Goal: Task Accomplishment & Management: Manage account settings

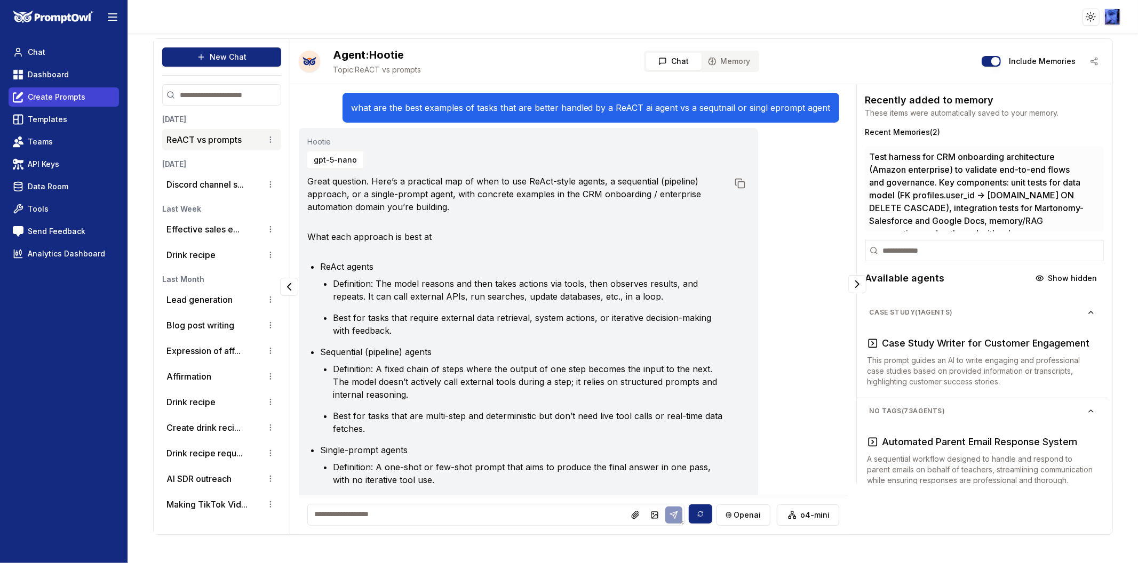
click at [39, 104] on link "Create Prompts" at bounding box center [64, 96] width 110 height 19
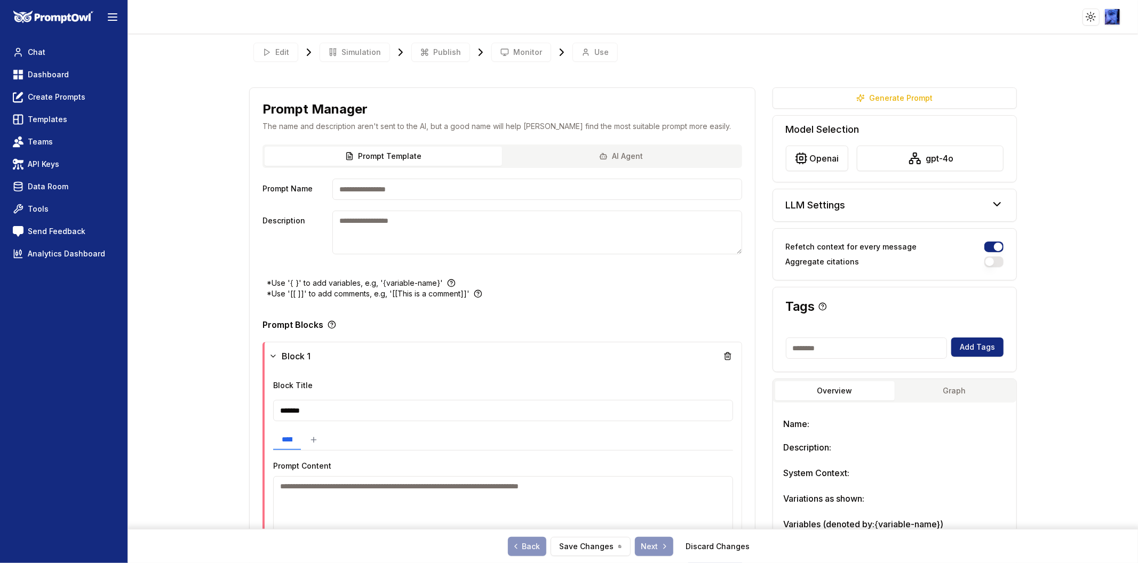
click at [625, 152] on button "AI Agent" at bounding box center [620, 156] width 237 height 19
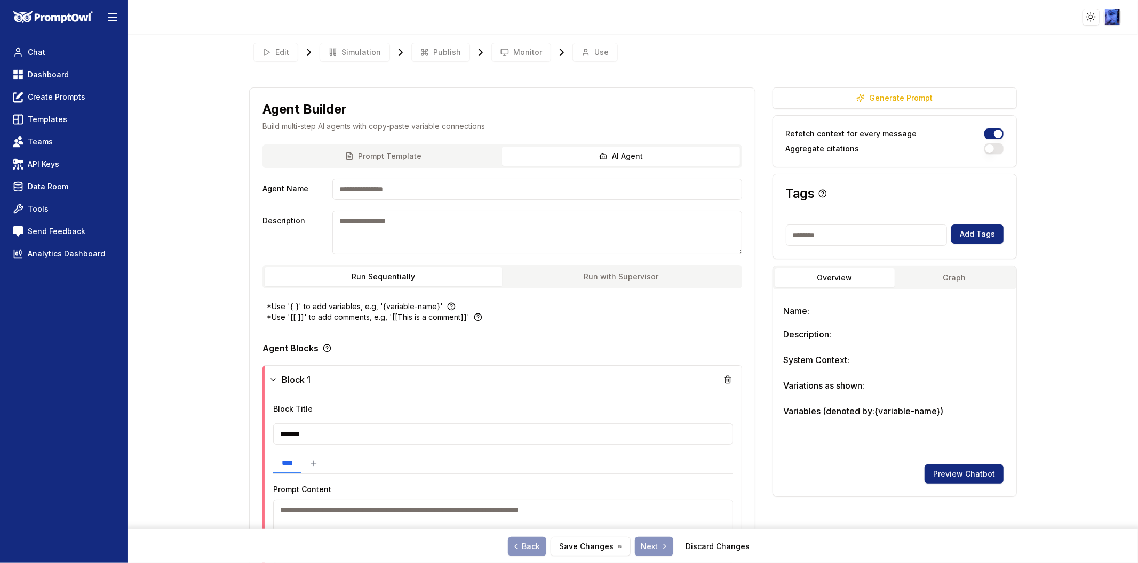
scroll to position [178, 0]
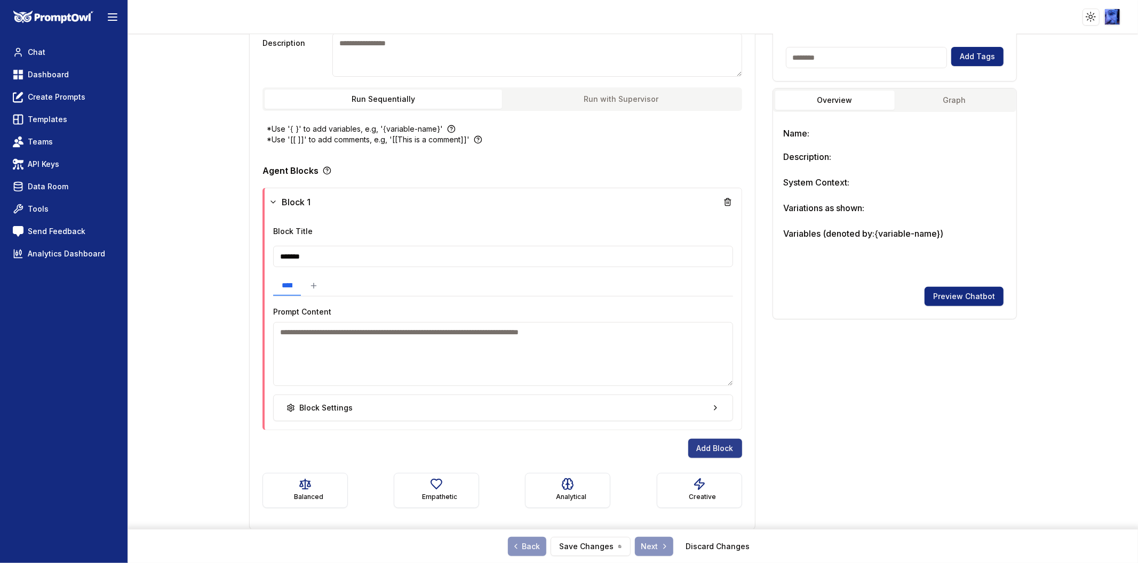
click at [704, 451] on button "Add Block" at bounding box center [715, 448] width 54 height 19
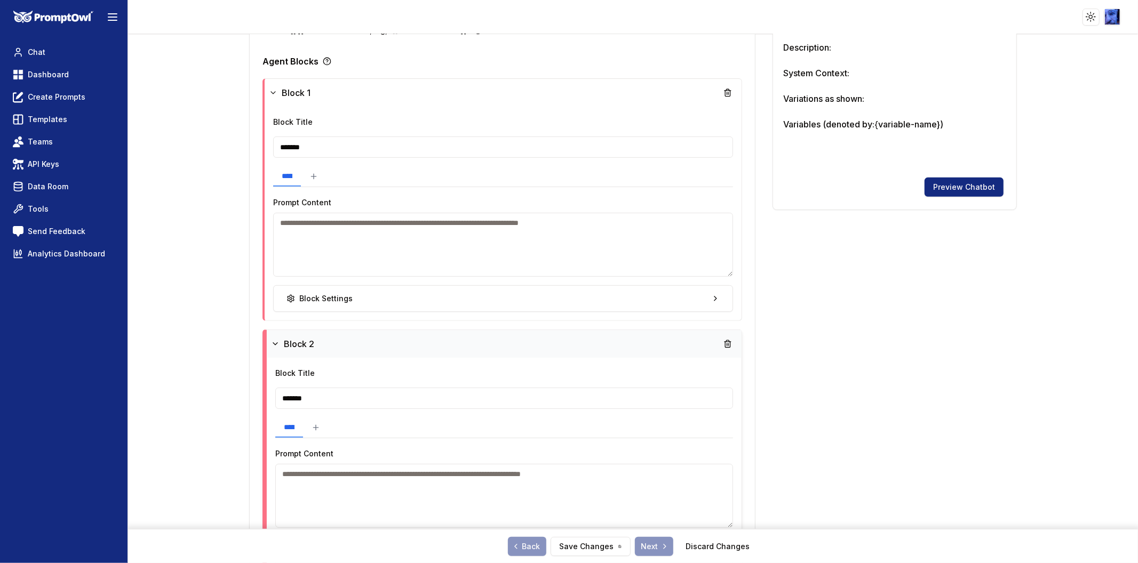
scroll to position [355, 0]
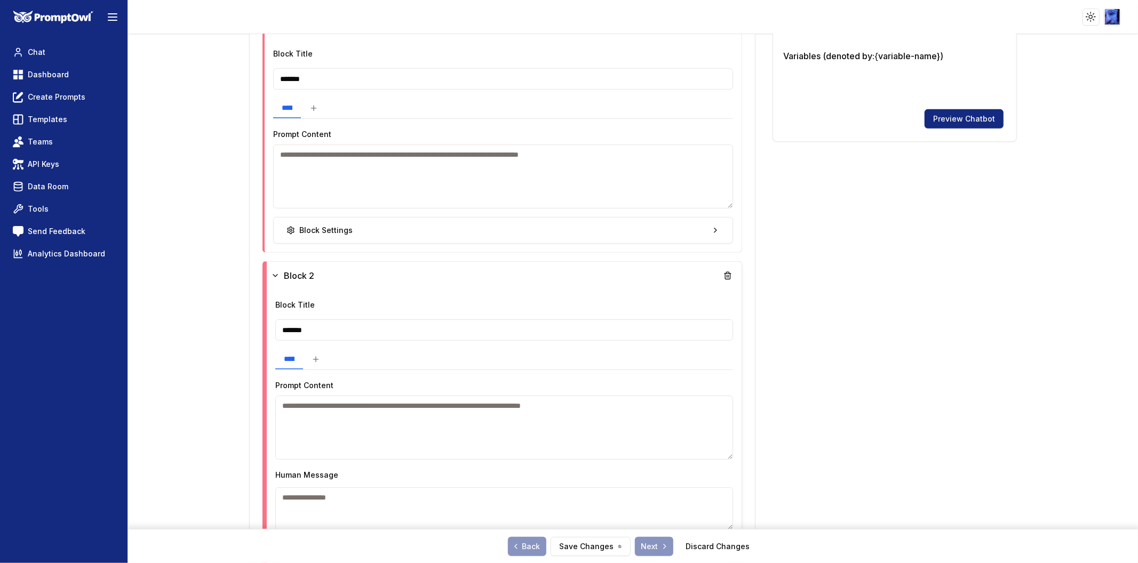
click at [335, 419] on textarea at bounding box center [503, 428] width 457 height 64
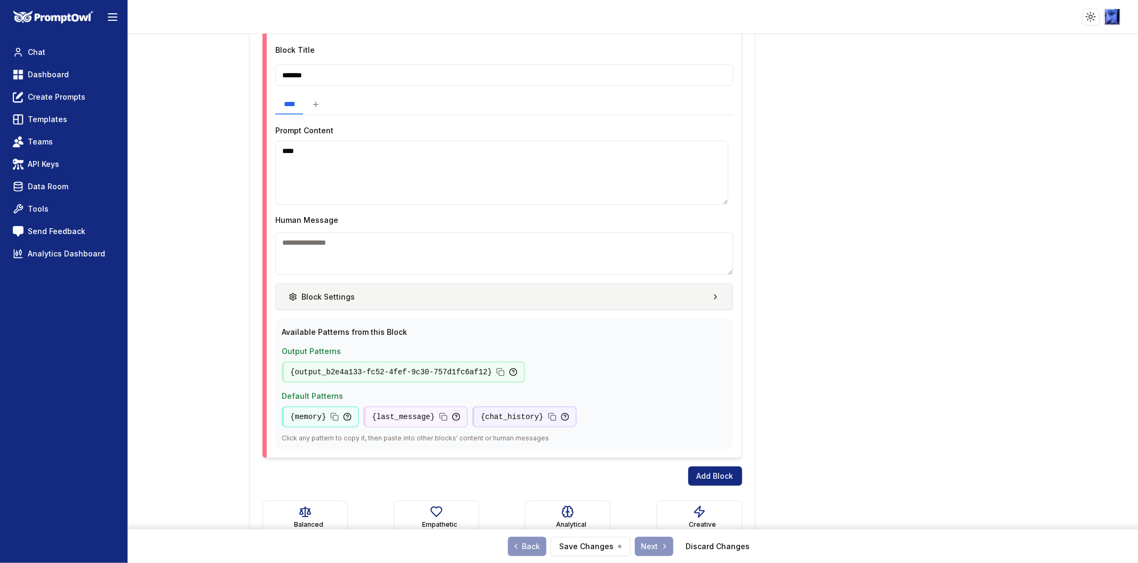
scroll to position [636, 0]
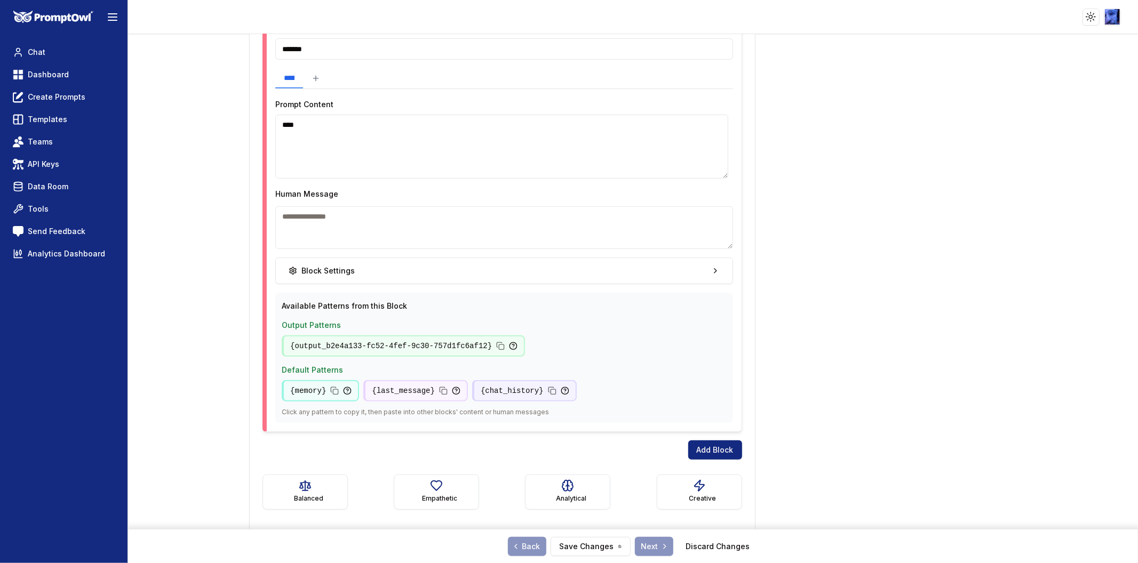
click at [414, 135] on textarea "****" at bounding box center [501, 147] width 453 height 64
type textarea "*"
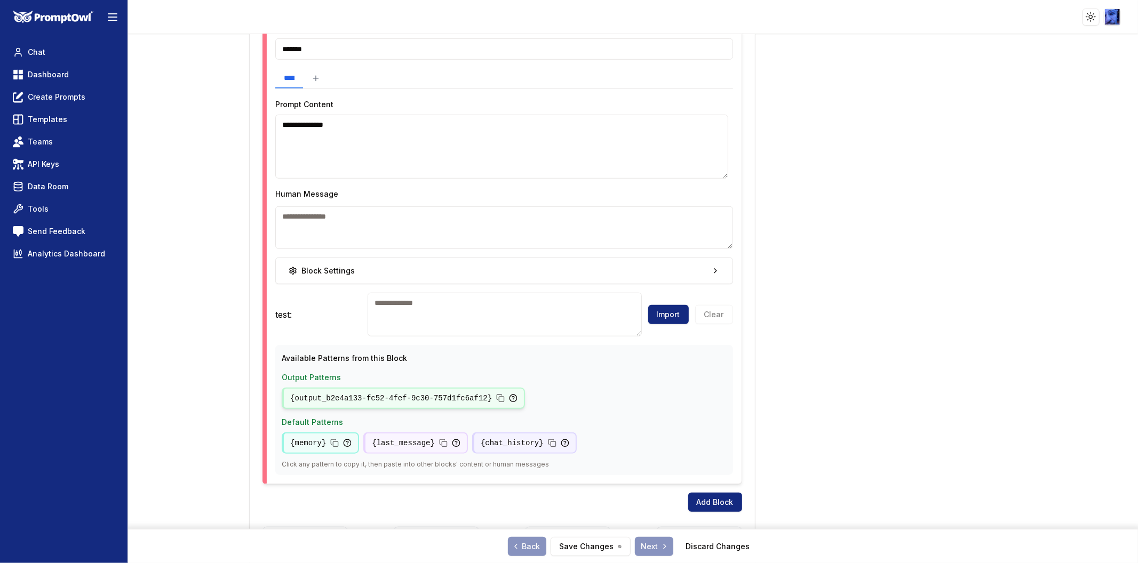
type textarea "**********"
click at [497, 398] on icon at bounding box center [499, 397] width 5 height 5
drag, startPoint x: 479, startPoint y: 323, endPoint x: 478, endPoint y: 308, distance: 15.5
click at [479, 323] on textarea at bounding box center [505, 315] width 274 height 44
paste textarea "**********"
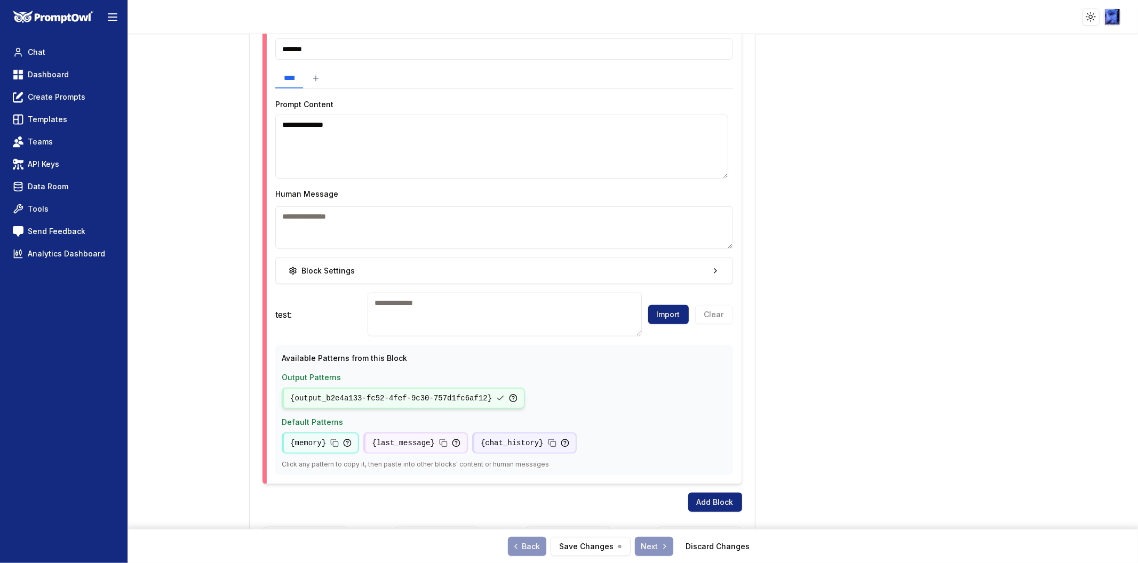
type textarea "**********"
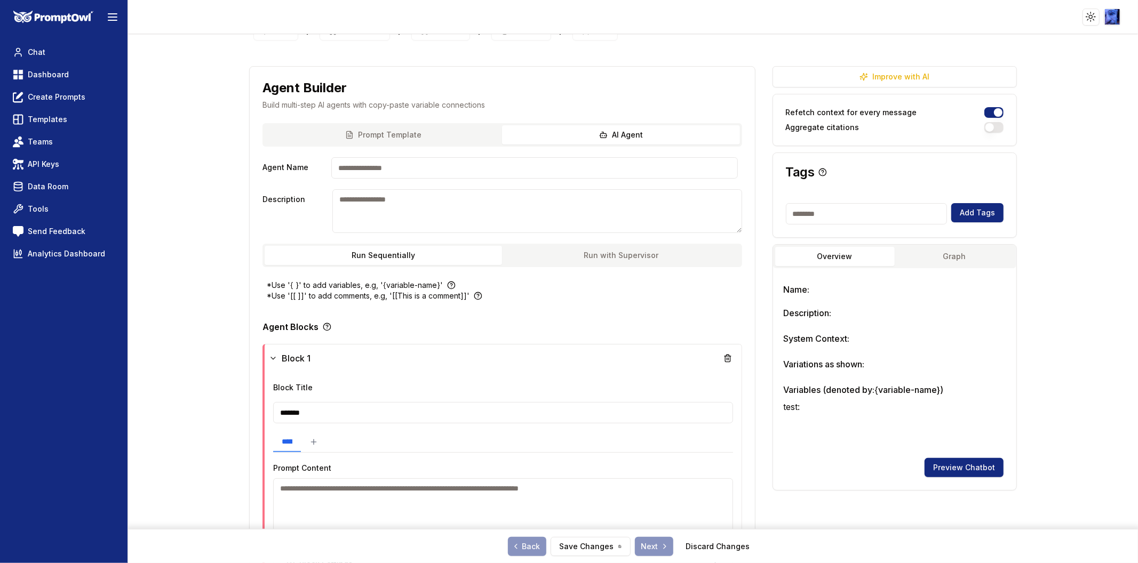
scroll to position [0, 0]
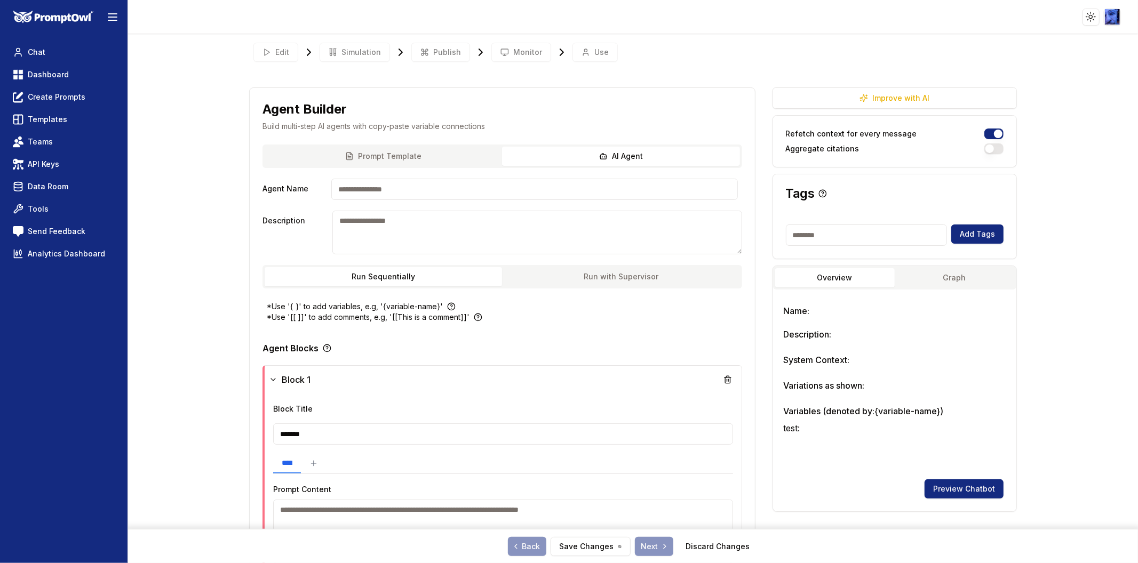
click at [407, 161] on button "Prompt Template" at bounding box center [383, 156] width 237 height 19
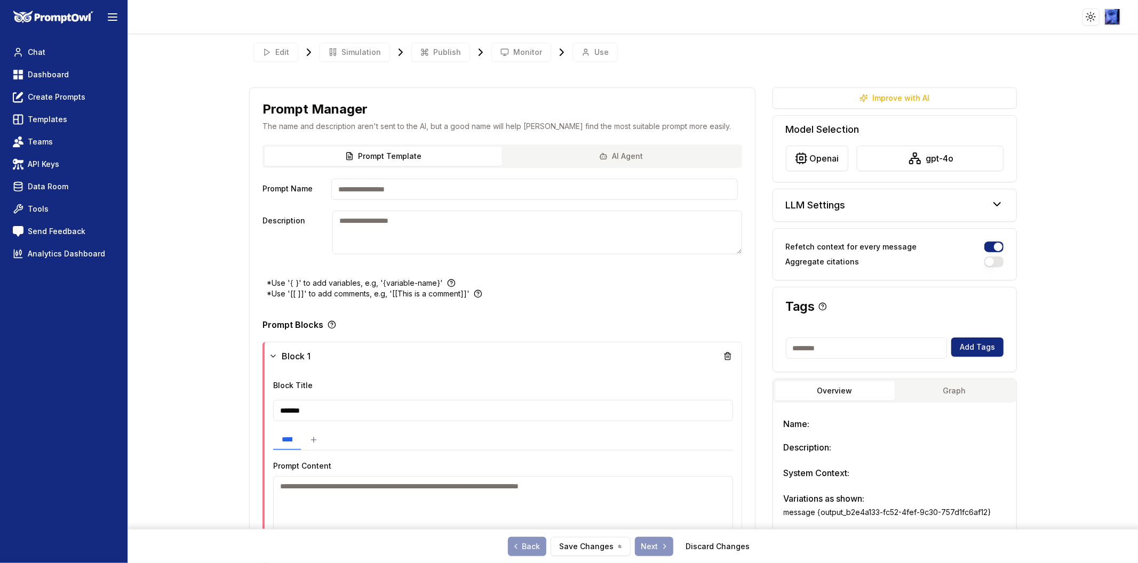
click at [578, 155] on button "AI Agent" at bounding box center [620, 156] width 237 height 19
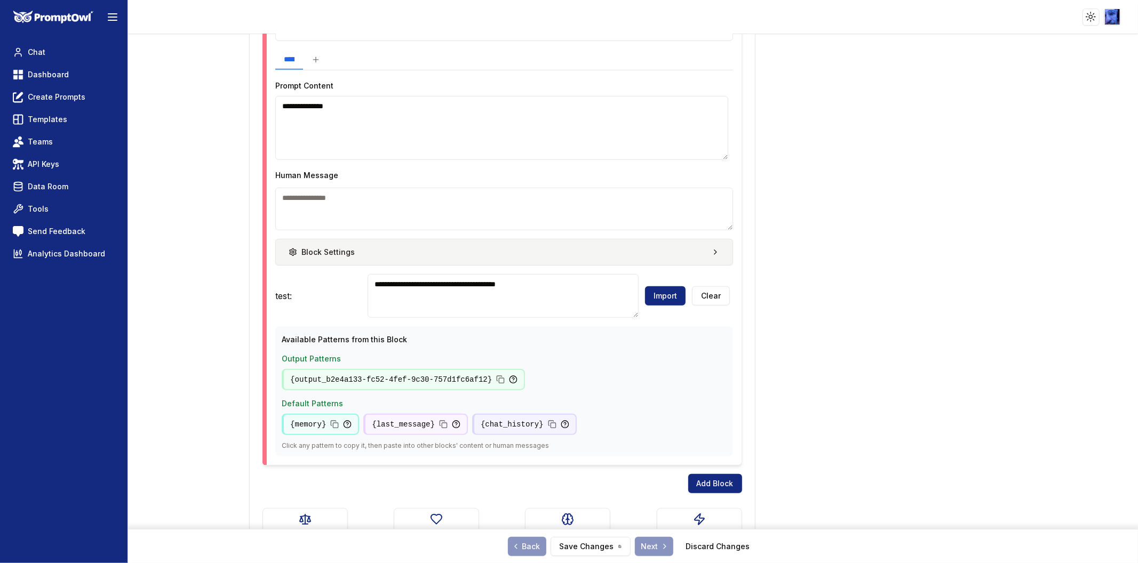
scroll to position [570, 0]
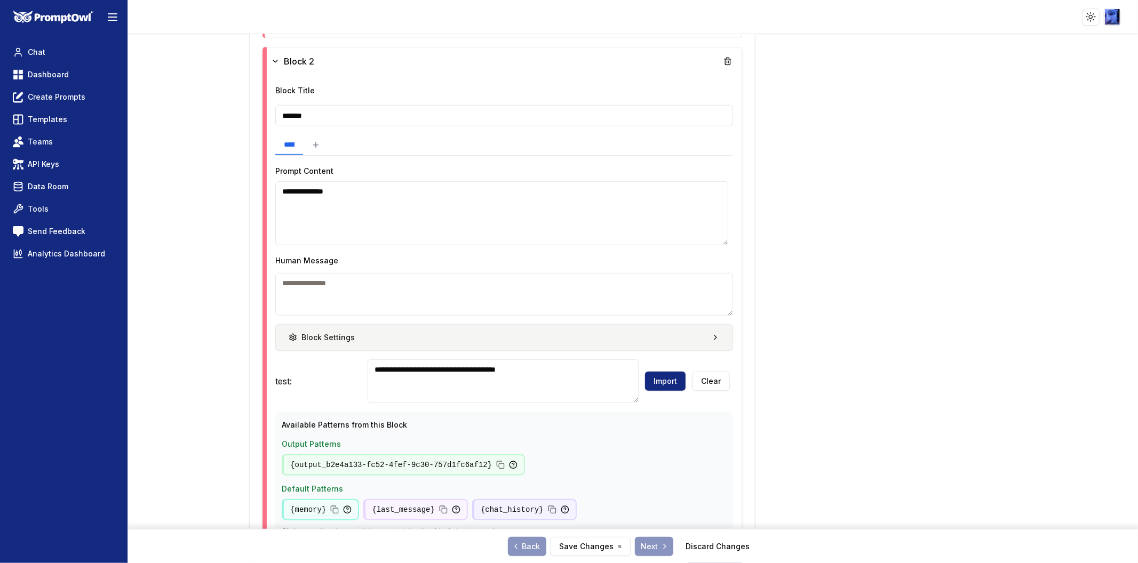
click at [713, 329] on button "Block Settings" at bounding box center [503, 337] width 457 height 27
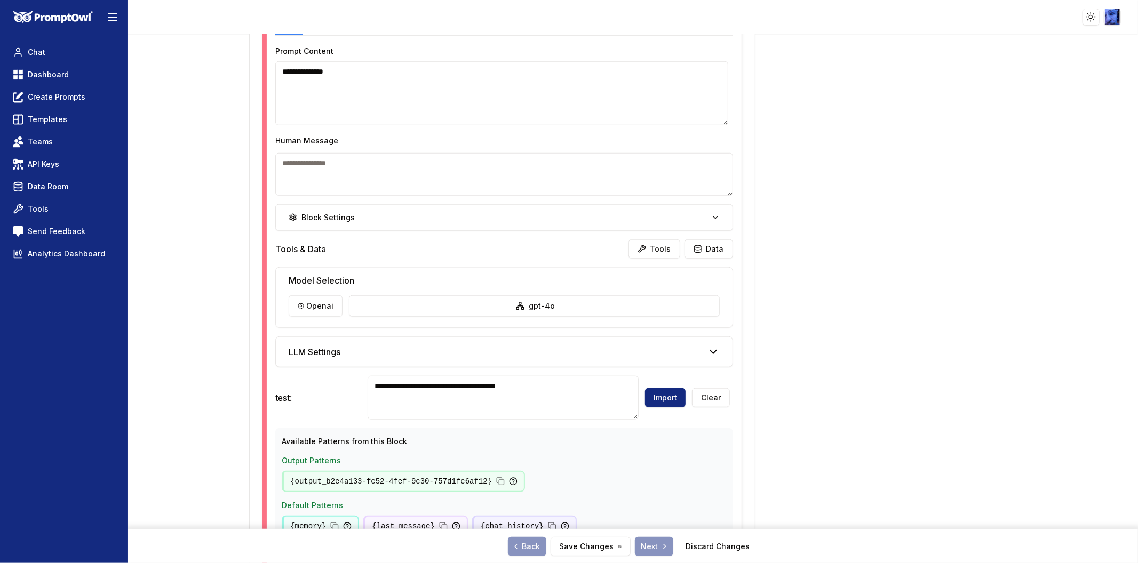
scroll to position [588, 0]
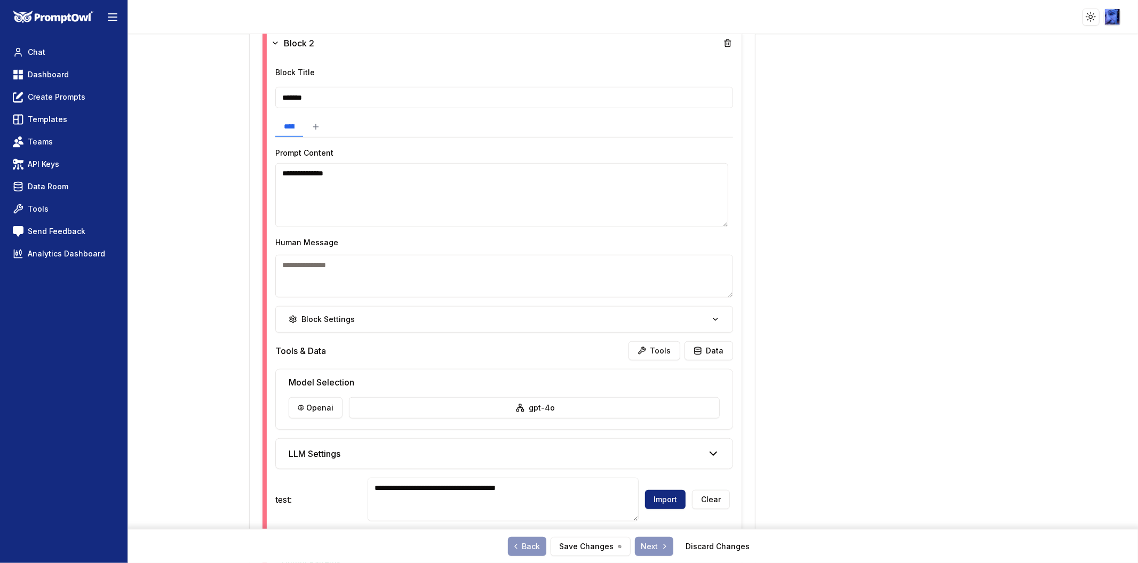
click at [401, 170] on textarea "**********" at bounding box center [501, 195] width 453 height 64
click at [466, 276] on textarea at bounding box center [503, 276] width 457 height 43
click at [420, 188] on textarea "**********" at bounding box center [501, 195] width 453 height 64
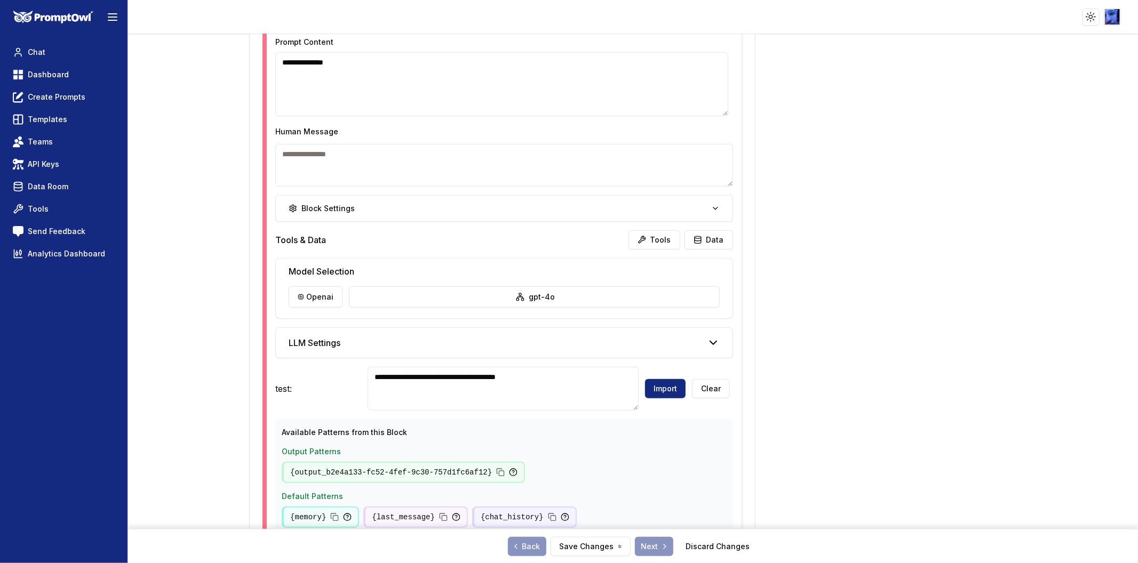
scroll to position [706, 0]
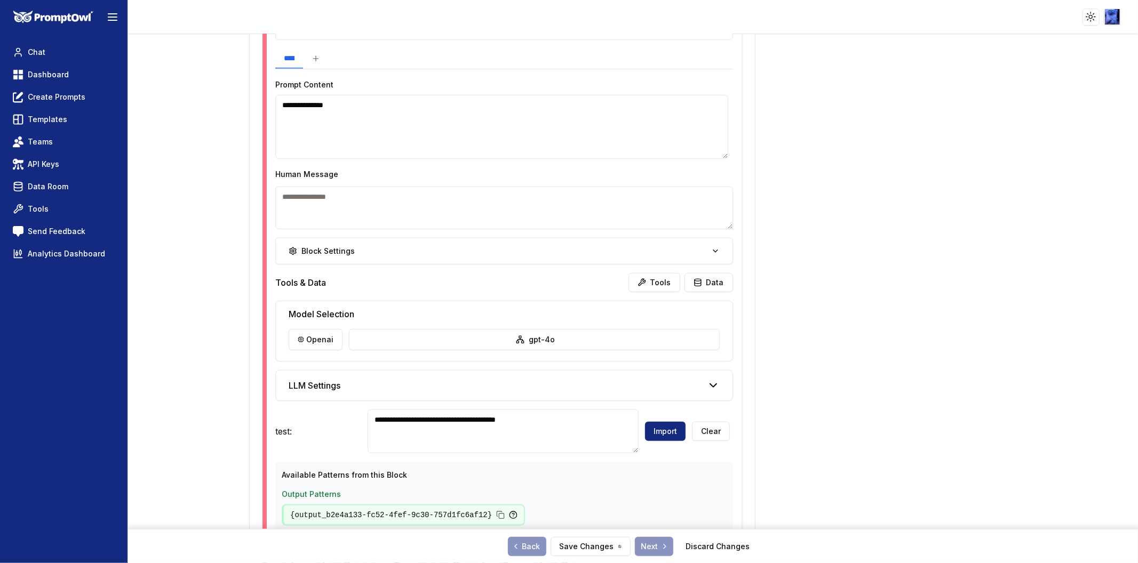
drag, startPoint x: 444, startPoint y: 59, endPoint x: 259, endPoint y: 43, distance: 186.3
click at [259, 43] on div "**********" at bounding box center [502, 168] width 505 height 1047
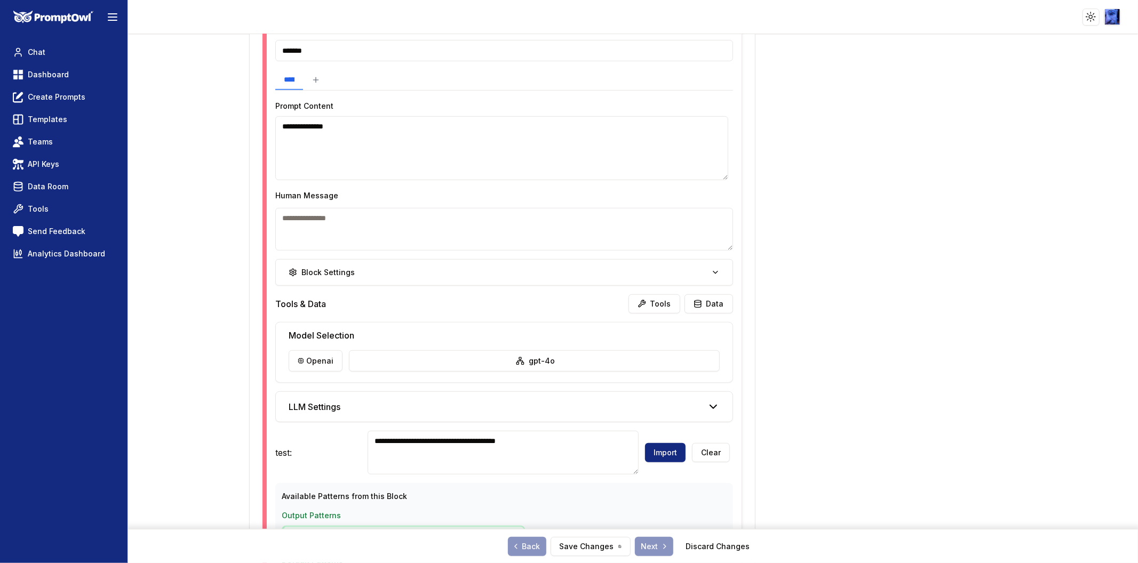
click at [295, 134] on textarea "**********" at bounding box center [501, 148] width 453 height 64
drag, startPoint x: 336, startPoint y: 145, endPoint x: 620, endPoint y: 207, distance: 291.1
click at [620, 207] on div "**********" at bounding box center [504, 316] width 474 height 612
click at [539, 239] on textarea at bounding box center [503, 229] width 457 height 43
click at [396, 225] on textarea at bounding box center [503, 229] width 457 height 43
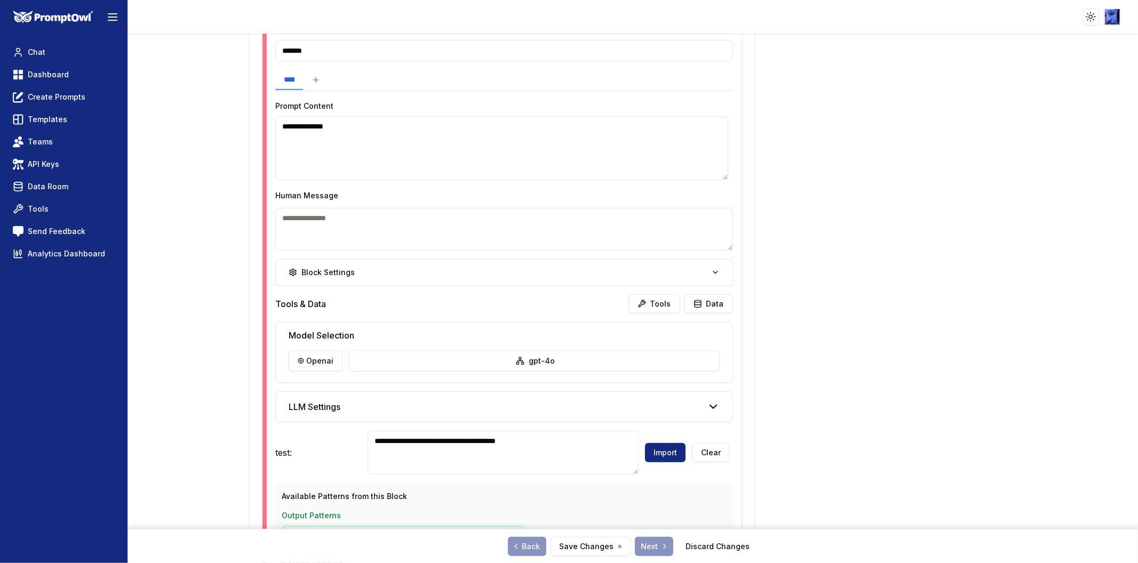
click at [396, 225] on textarea at bounding box center [503, 229] width 457 height 43
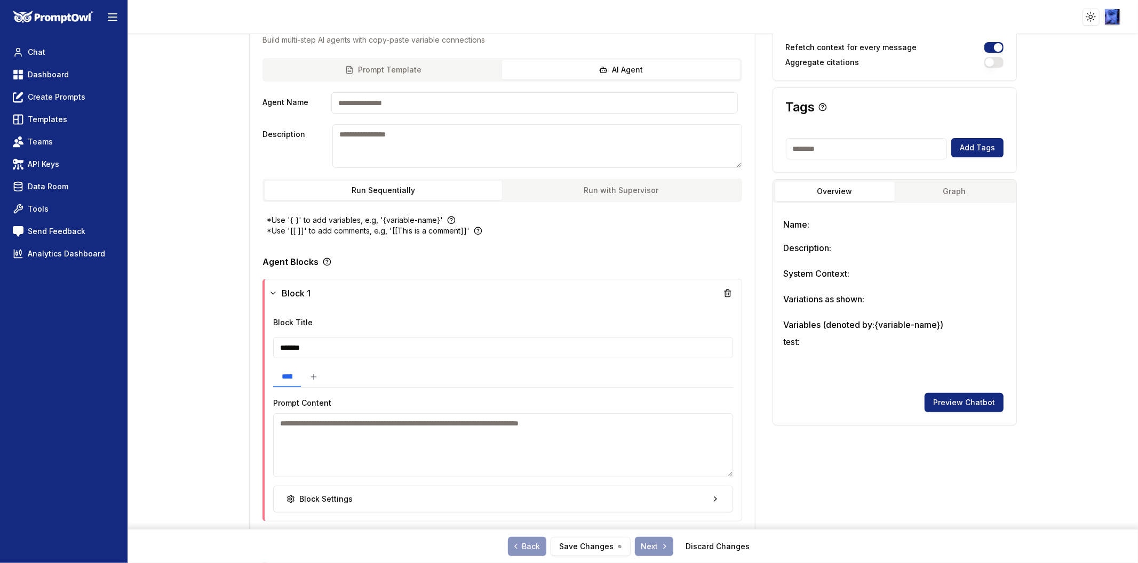
scroll to position [0, 0]
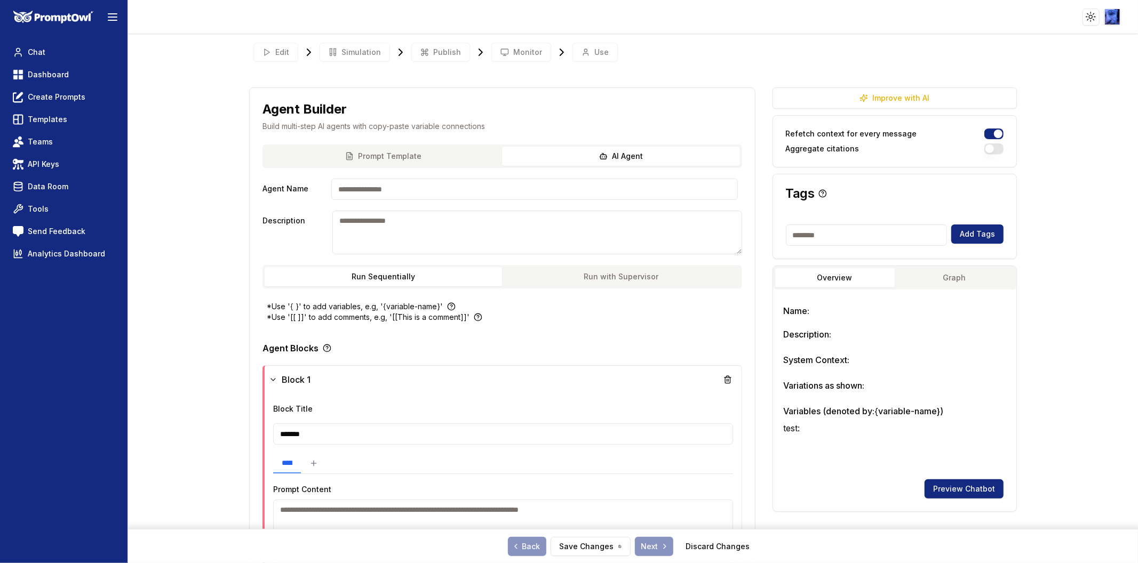
click at [410, 158] on button "Prompt Template" at bounding box center [383, 156] width 237 height 19
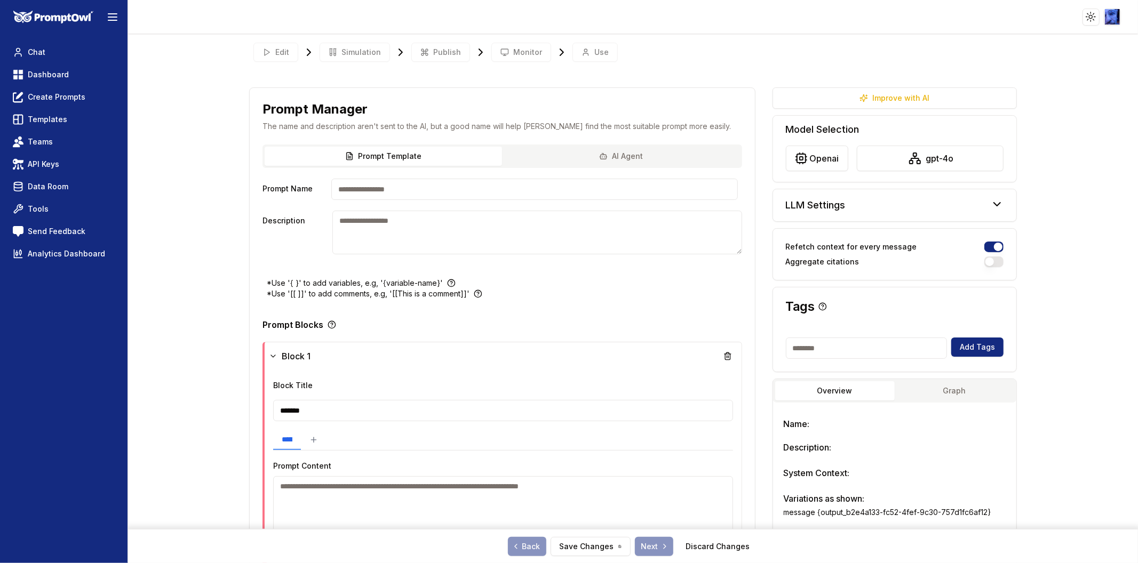
click at [595, 146] on div "Prompt Template AI Agent" at bounding box center [501, 156] width 479 height 23
click at [599, 154] on icon "button" at bounding box center [603, 156] width 9 height 9
click at [392, 152] on button "Prompt Template" at bounding box center [383, 156] width 237 height 19
click at [52, 245] on link "Analytics Dashboard" at bounding box center [64, 253] width 110 height 19
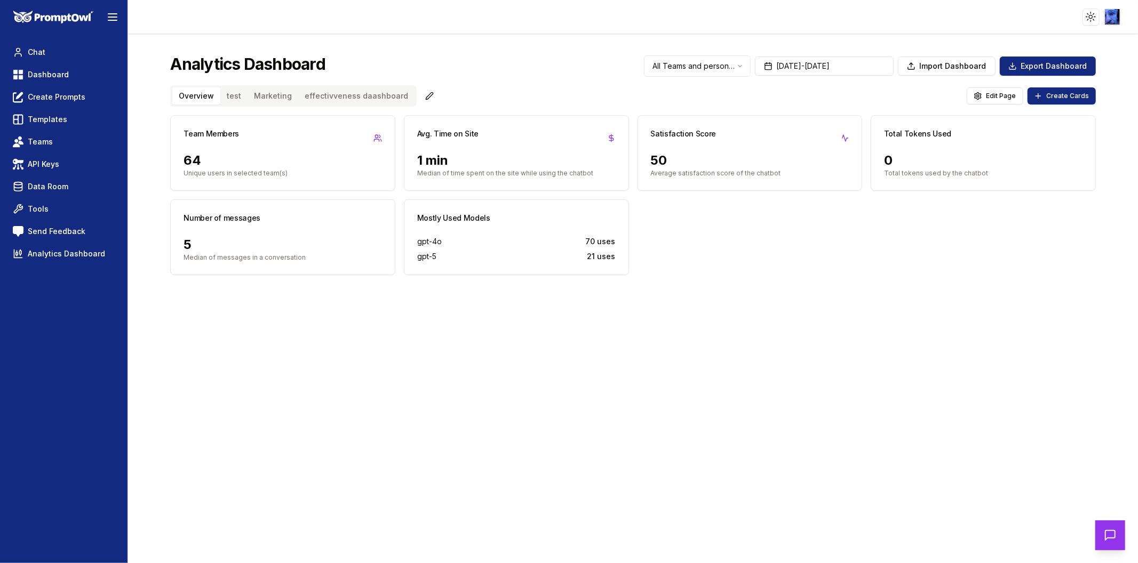
click at [318, 91] on button "effectivveness daashboard" at bounding box center [356, 95] width 116 height 17
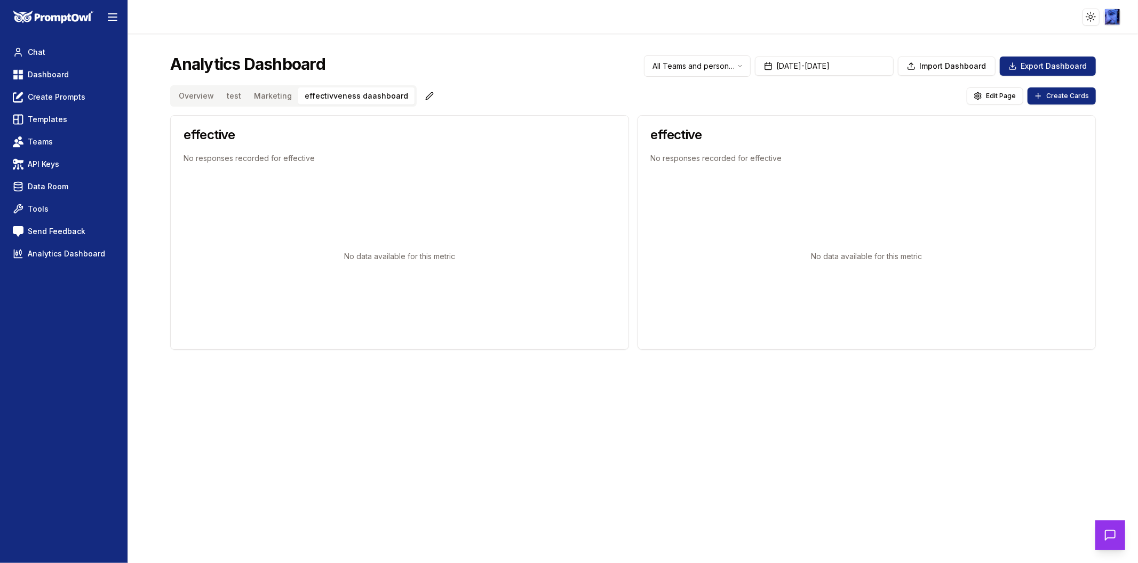
click at [260, 92] on button "Marketing" at bounding box center [272, 95] width 51 height 17
click at [318, 94] on button "effectivveness daashboard" at bounding box center [356, 95] width 116 height 17
click at [794, 68] on button "[DATE] - [DATE]" at bounding box center [824, 66] width 139 height 19
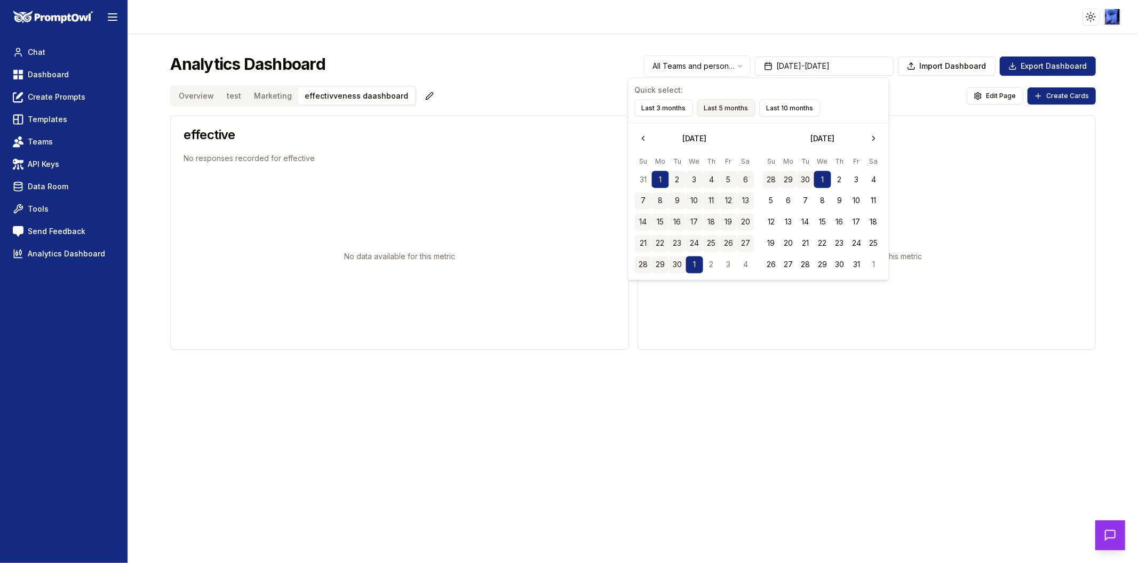
click at [716, 104] on button "Last 5 months" at bounding box center [726, 108] width 58 height 17
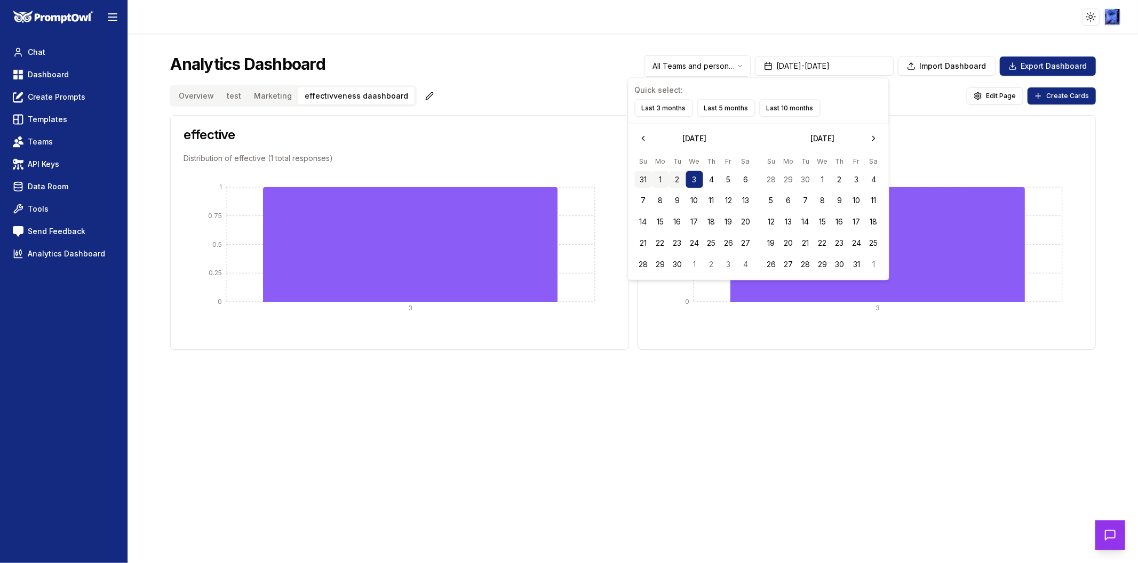
click at [528, 65] on div "Analytics Dashboard All Teams and personal prompts [DATE] - [DATE] Import Dashb…" at bounding box center [632, 64] width 925 height 26
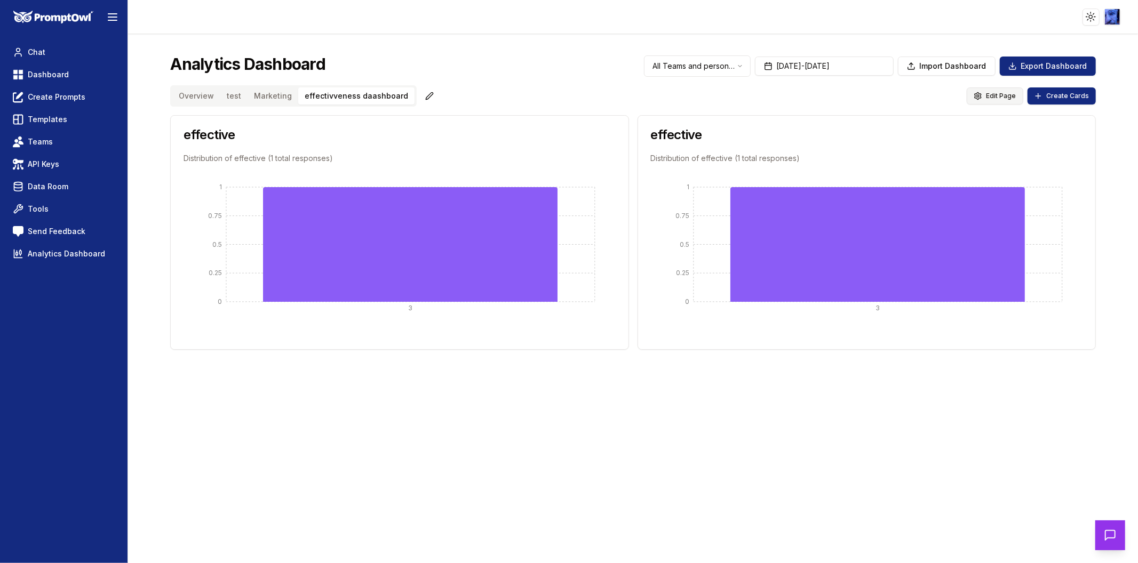
click at [988, 93] on span "Edit Page" at bounding box center [1001, 96] width 30 height 9
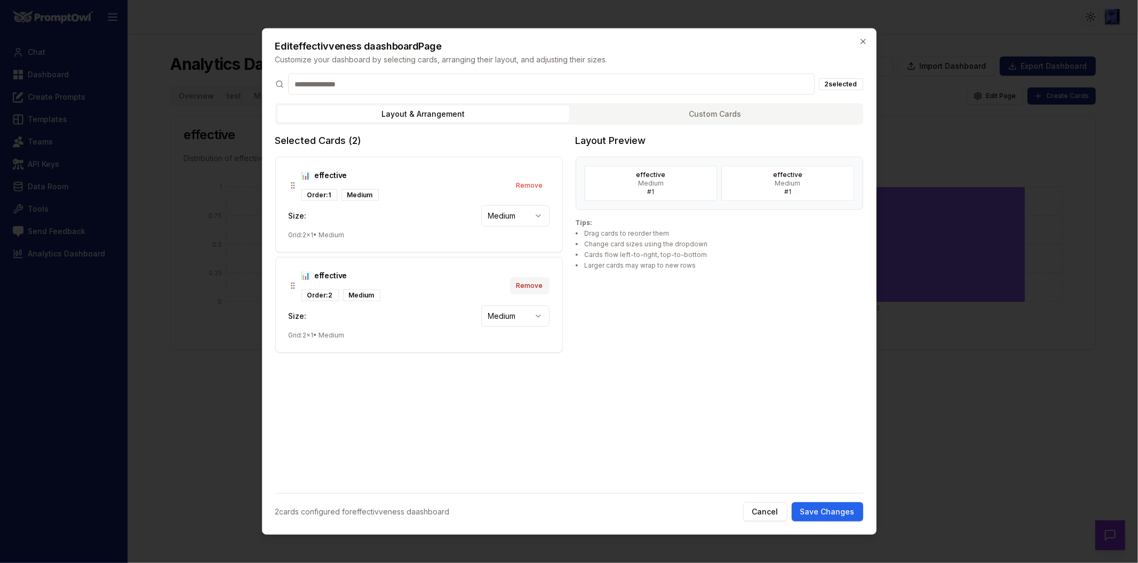
click at [536, 289] on button "Remove" at bounding box center [529, 285] width 39 height 17
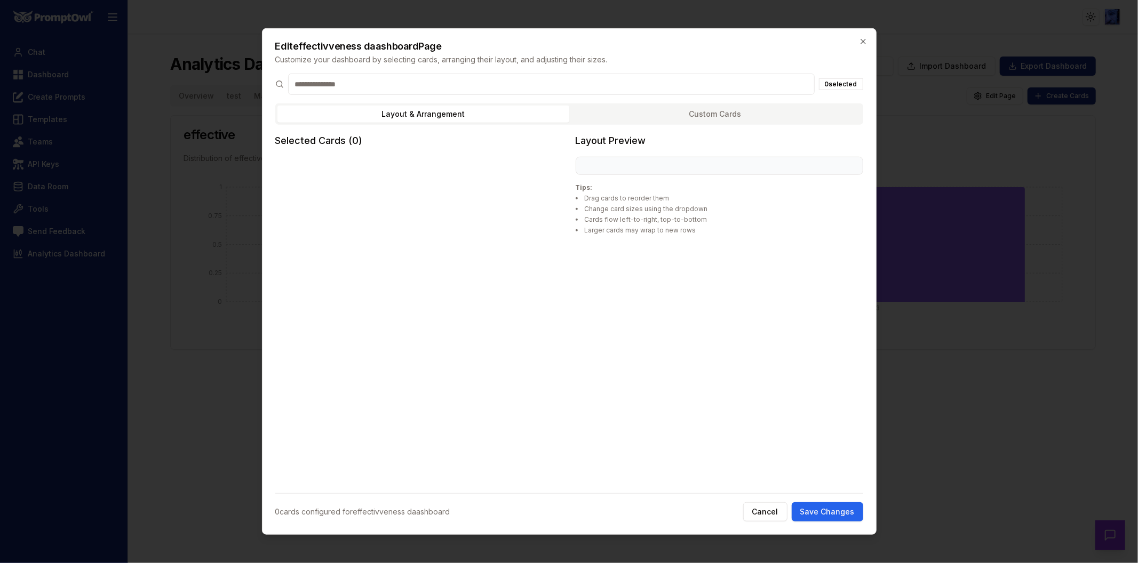
click at [675, 114] on button "Custom Cards" at bounding box center [715, 114] width 292 height 17
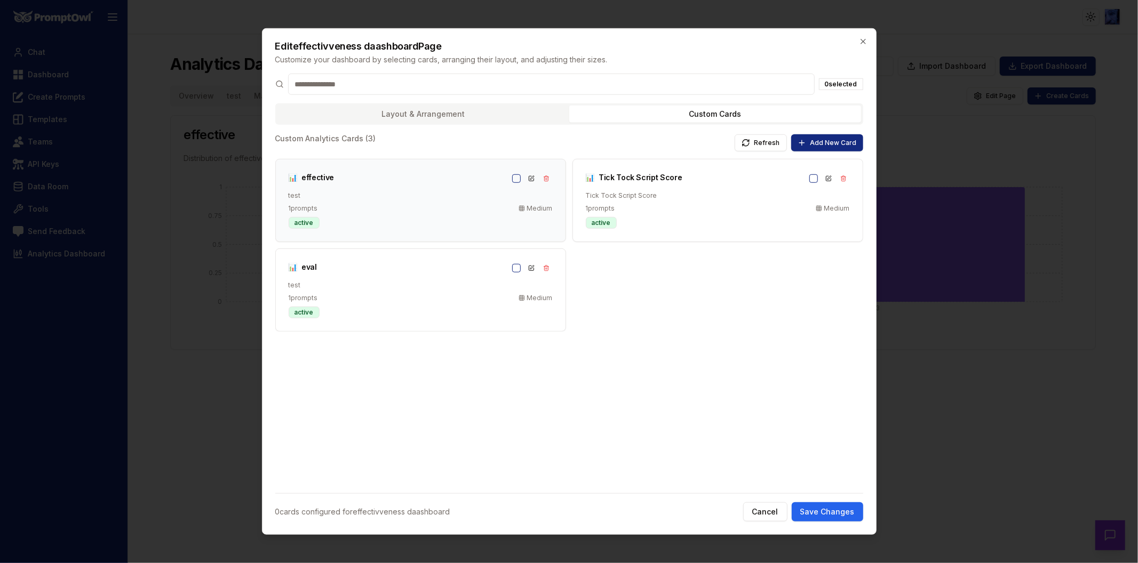
click at [514, 179] on button "button" at bounding box center [516, 178] width 9 height 9
click at [838, 513] on button "Save Changes" at bounding box center [827, 511] width 71 height 19
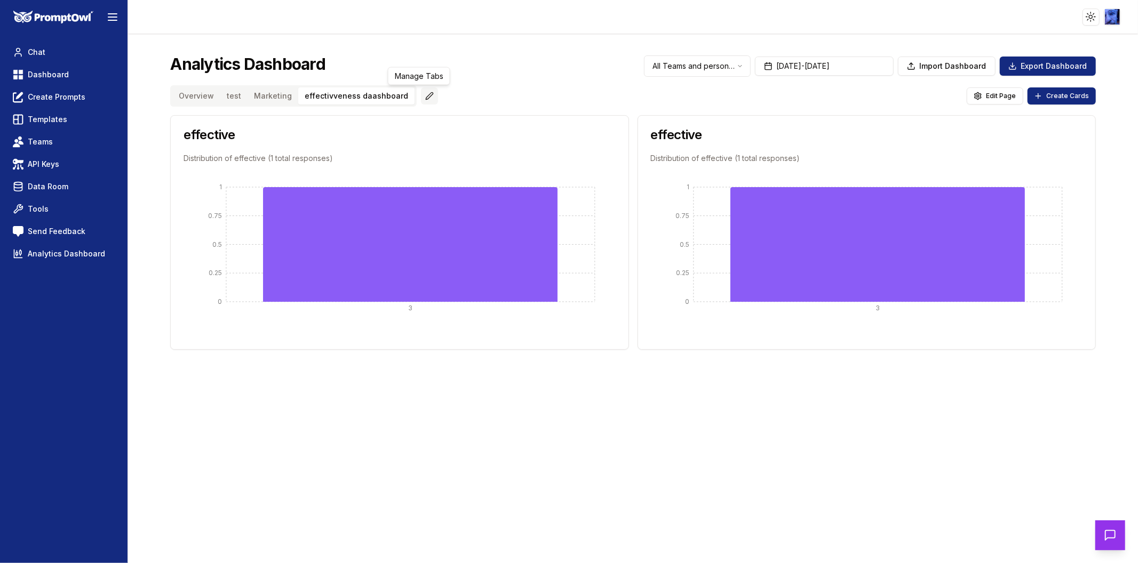
click at [416, 97] on html "Toggle theme Toggle user menu Chat Dashboard Create Prompts Templates Teams API…" at bounding box center [569, 281] width 1138 height 563
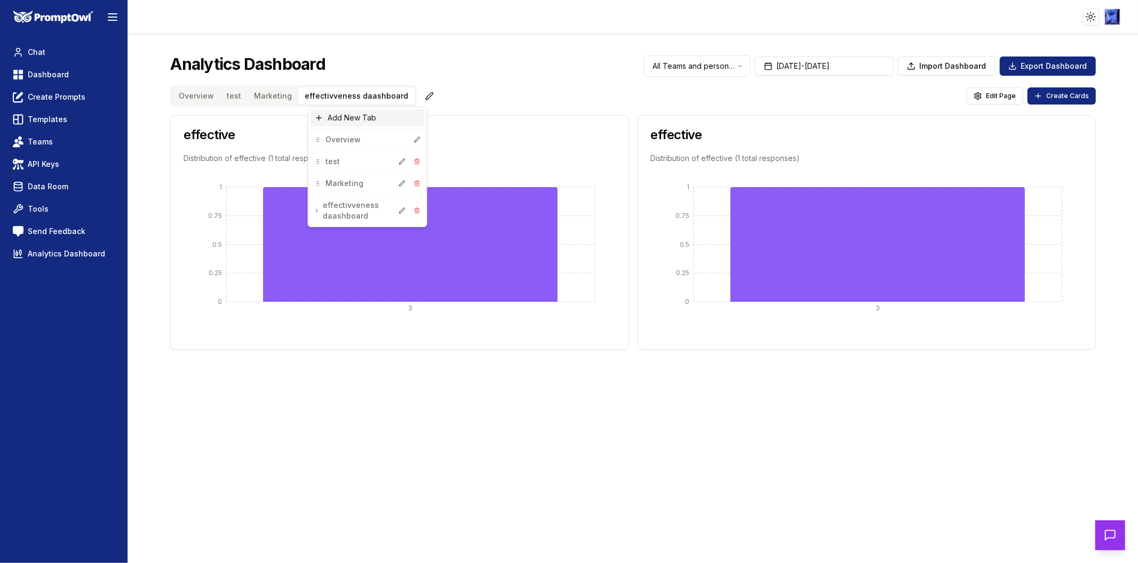
click at [371, 116] on div "Add New Tab" at bounding box center [367, 117] width 114 height 17
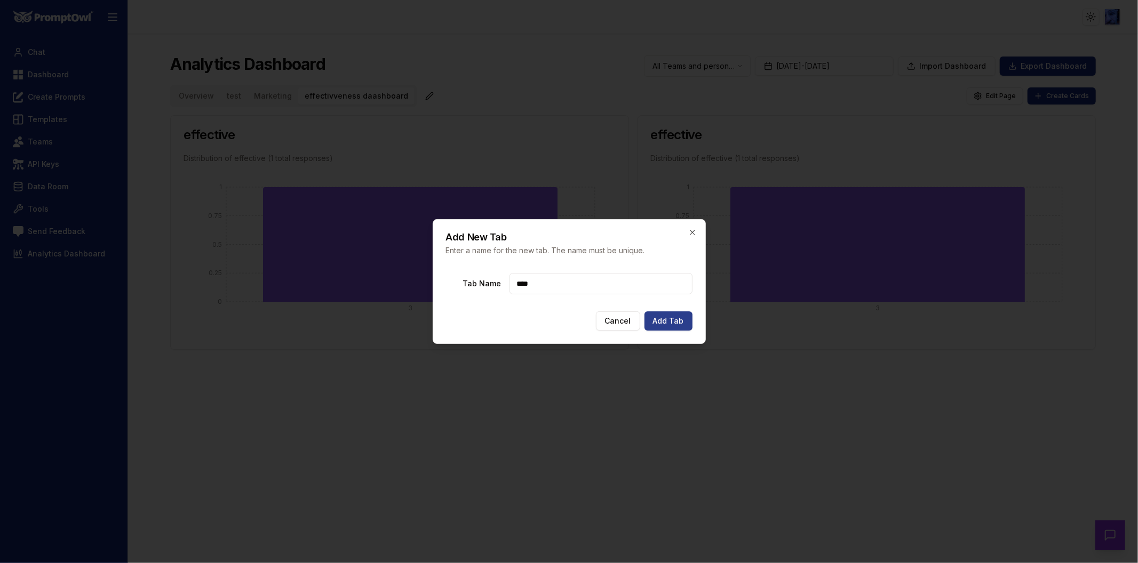
click at [675, 321] on button "Add Tab" at bounding box center [668, 321] width 48 height 19
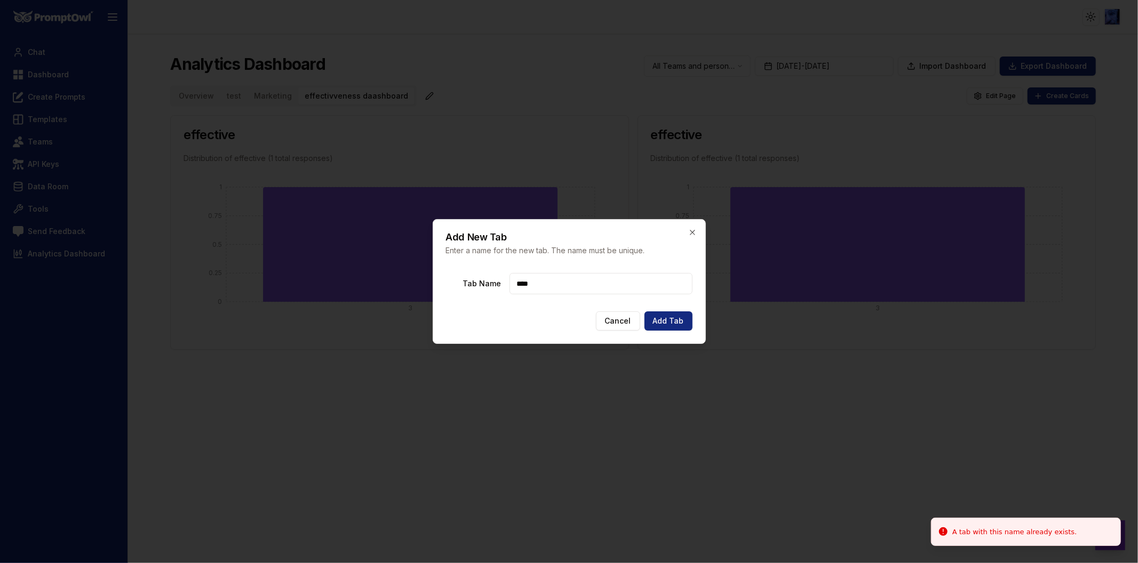
click at [560, 276] on input "****" at bounding box center [600, 283] width 183 height 21
type input "********"
click at [669, 319] on button "Add Tab" at bounding box center [668, 321] width 48 height 19
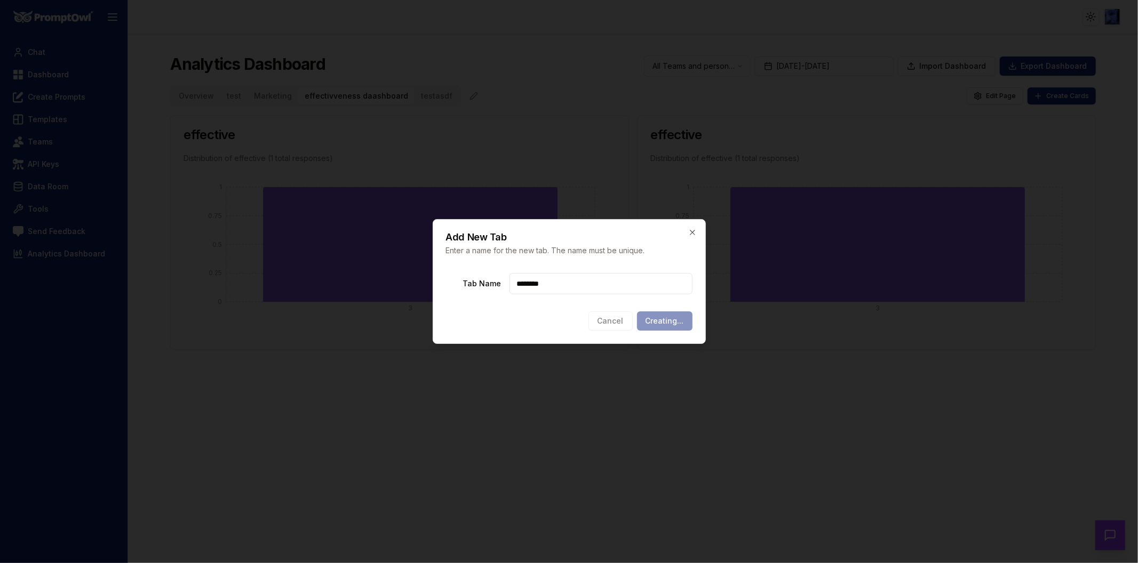
click at [422, 93] on div at bounding box center [569, 281] width 1138 height 563
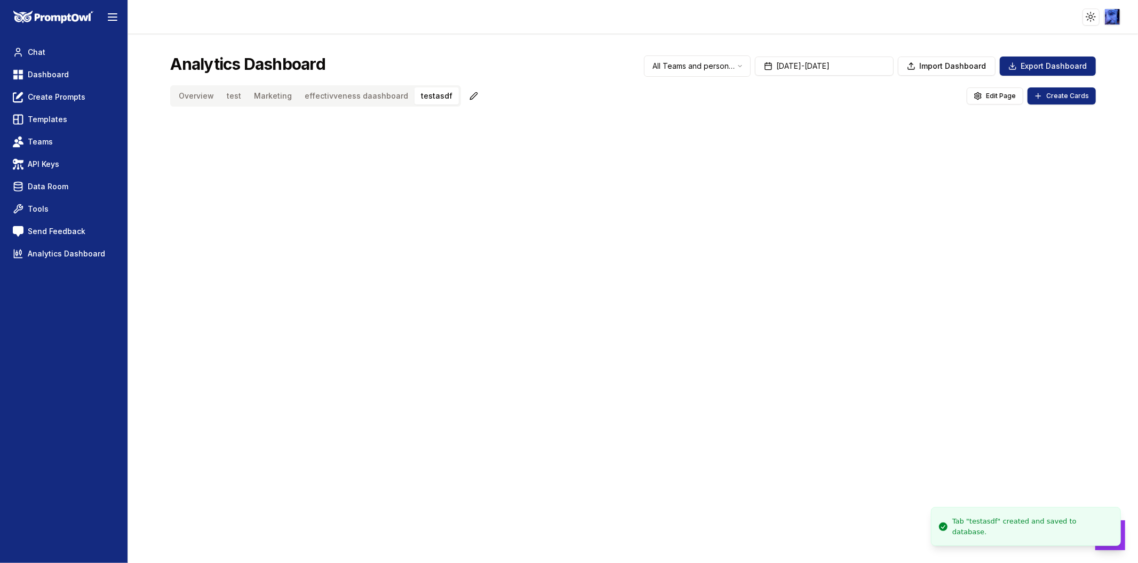
click at [422, 99] on button "testasdf" at bounding box center [436, 95] width 44 height 17
click at [994, 105] on div "Overview test Marketing effectivveness daashboard testasdf Edit Page Create Car…" at bounding box center [632, 95] width 925 height 21
click at [994, 98] on span "Edit Page" at bounding box center [1001, 96] width 30 height 9
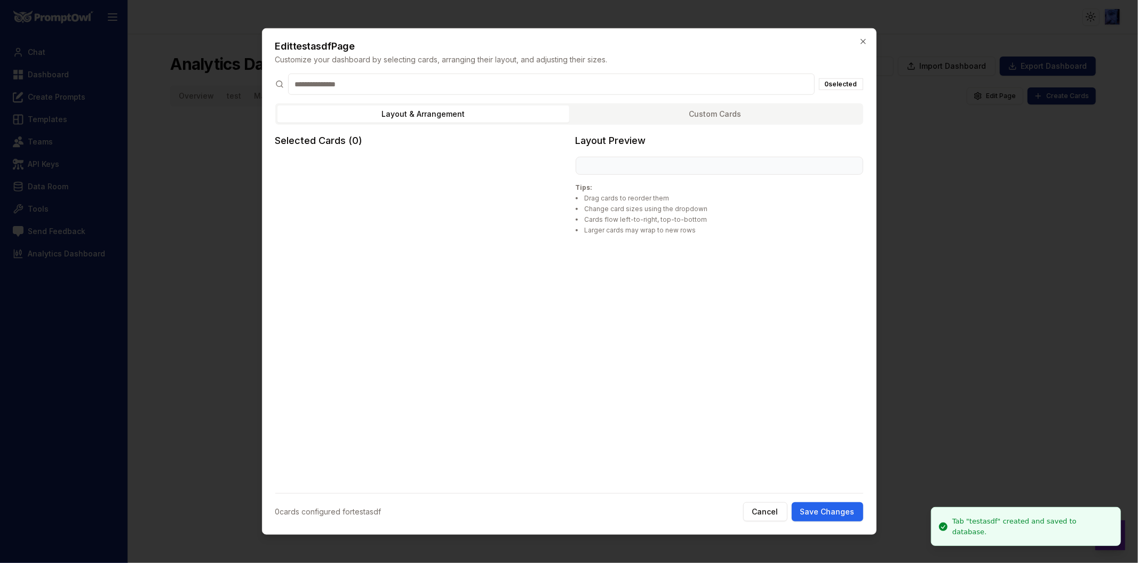
click at [612, 117] on button "Custom Cards" at bounding box center [715, 114] width 292 height 17
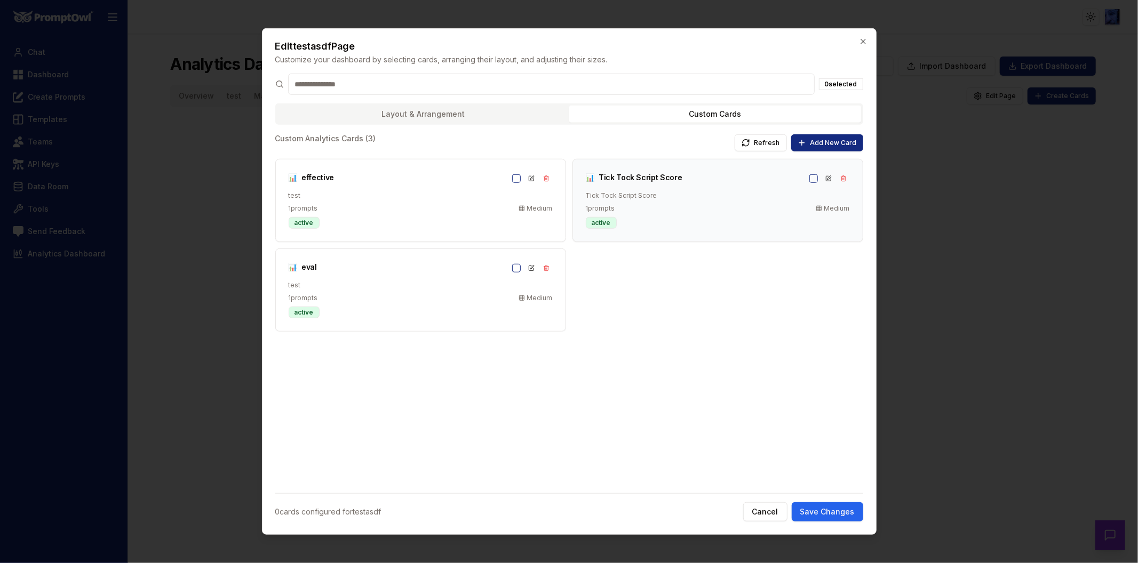
click at [808, 183] on div "📊 Tick Tock Script Score Tick Tock Script Score" at bounding box center [697, 186] width 223 height 28
click at [834, 509] on button "Save Changes" at bounding box center [827, 511] width 71 height 19
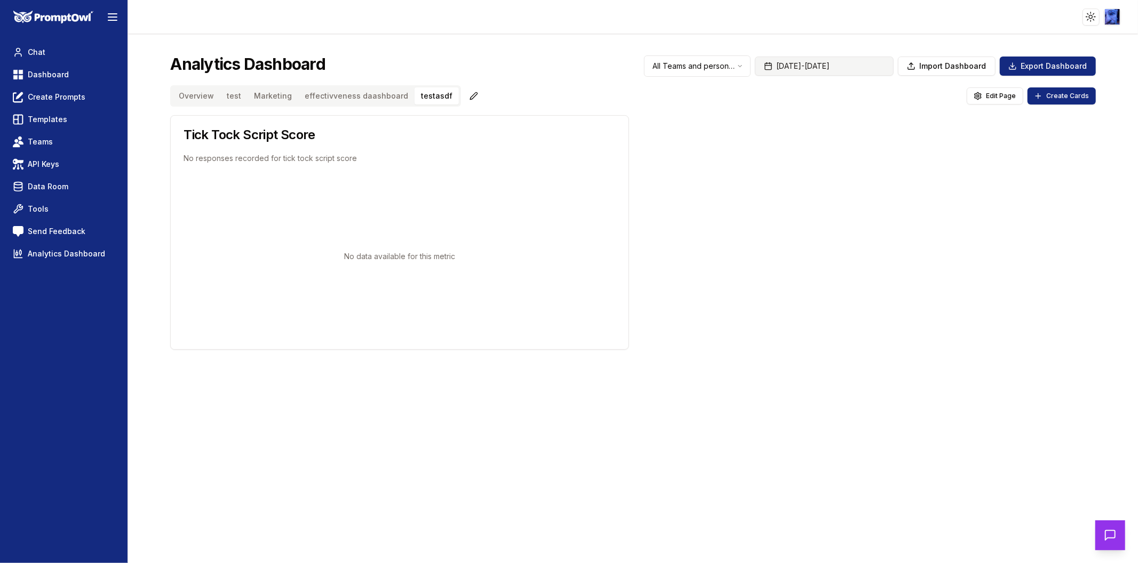
click at [811, 66] on button "[DATE] - [DATE]" at bounding box center [824, 66] width 139 height 19
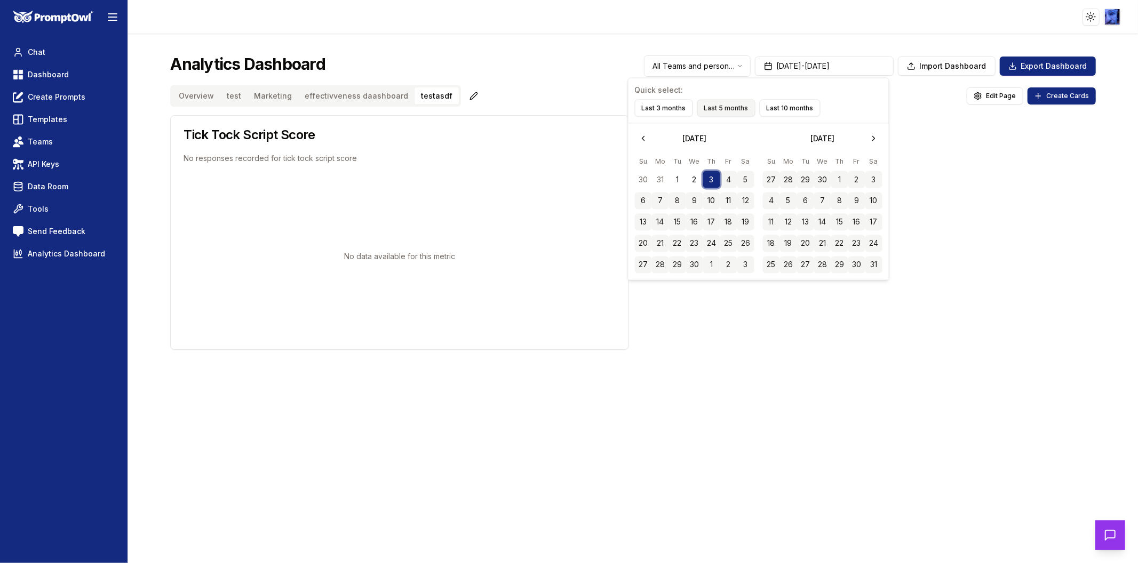
click at [730, 110] on button "Last 5 months" at bounding box center [726, 108] width 58 height 17
